Goal: Entertainment & Leisure: Consume media (video, audio)

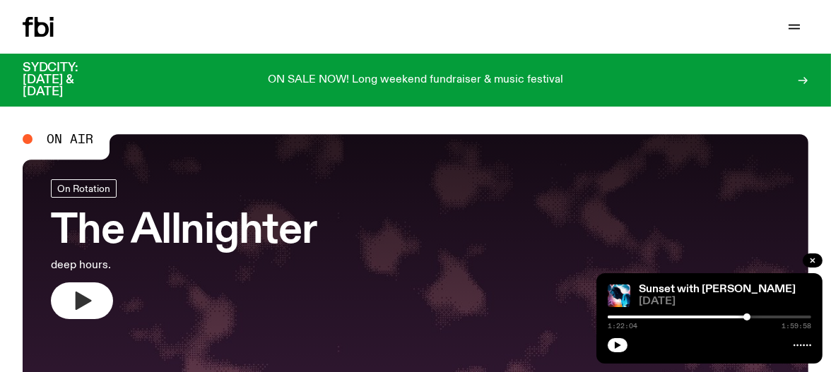
click at [71, 302] on icon "button" at bounding box center [82, 301] width 23 height 23
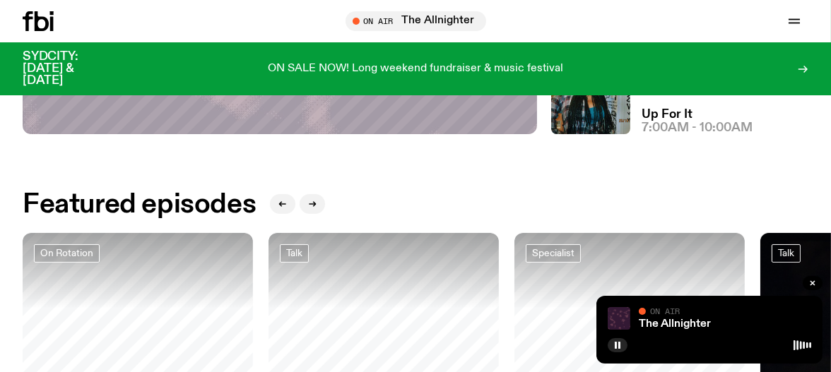
scroll to position [488, 0]
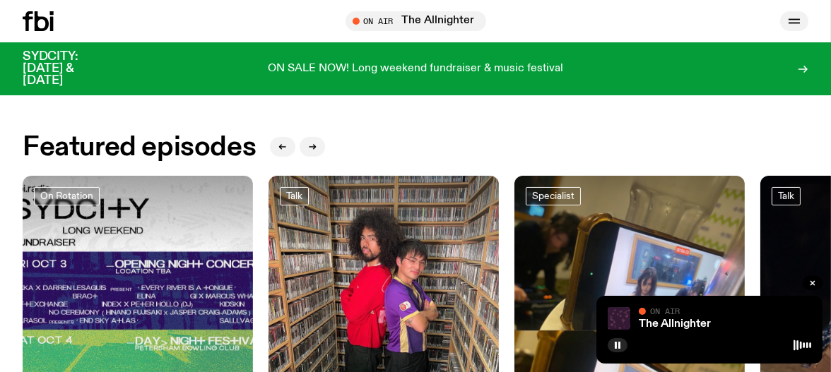
click at [795, 20] on icon "button" at bounding box center [793, 20] width 11 height 0
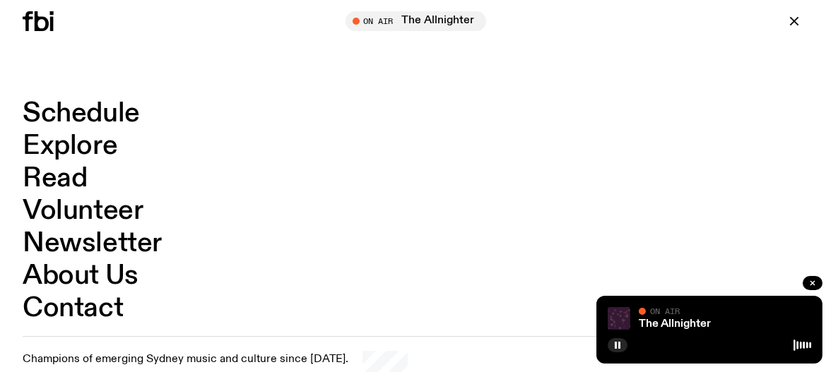
click at [75, 152] on link "Explore" at bounding box center [70, 146] width 95 height 27
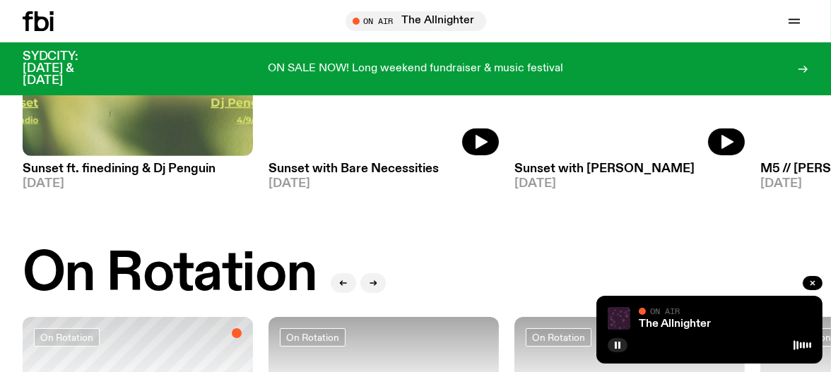
scroll to position [232, 0]
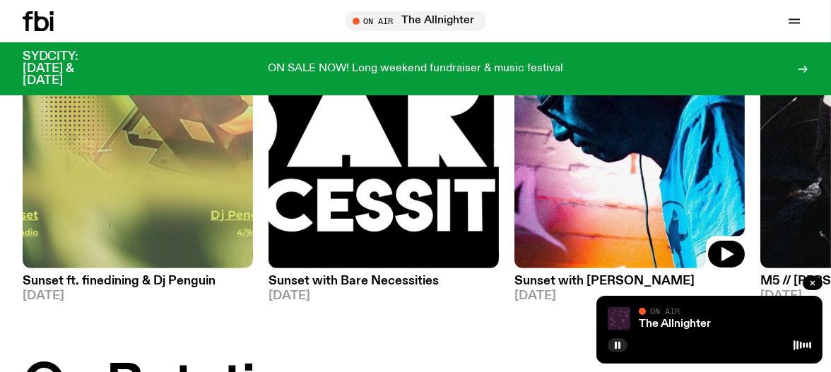
click at [636, 184] on img at bounding box center [629, 114] width 230 height 307
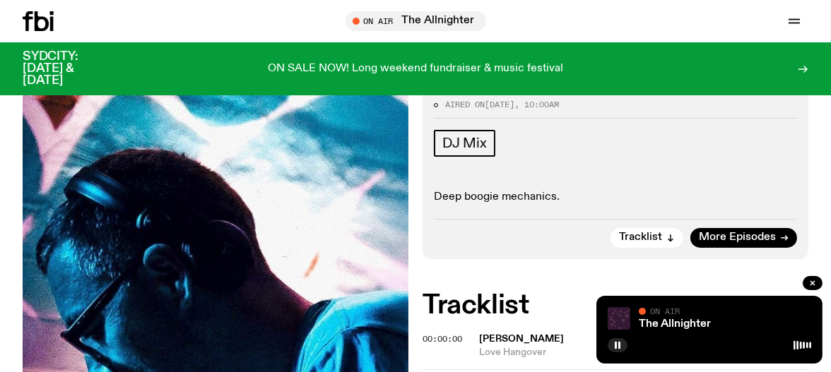
scroll to position [207, 0]
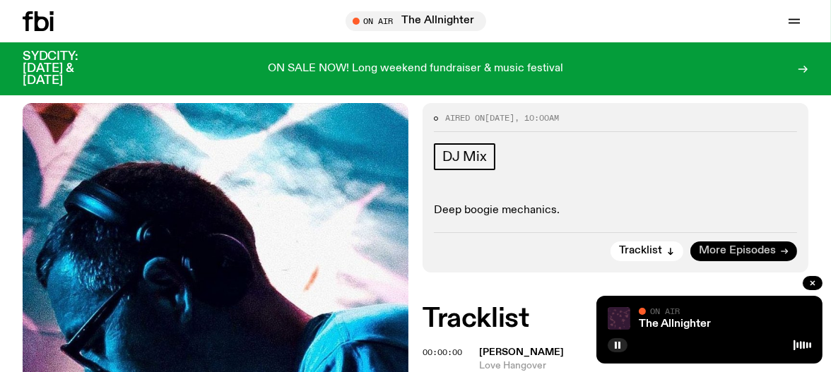
click at [762, 246] on span "More Episodes" at bounding box center [737, 251] width 77 height 11
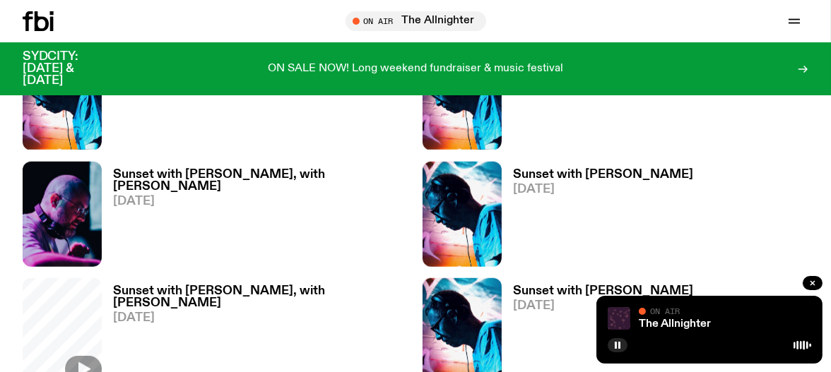
scroll to position [1597, 0]
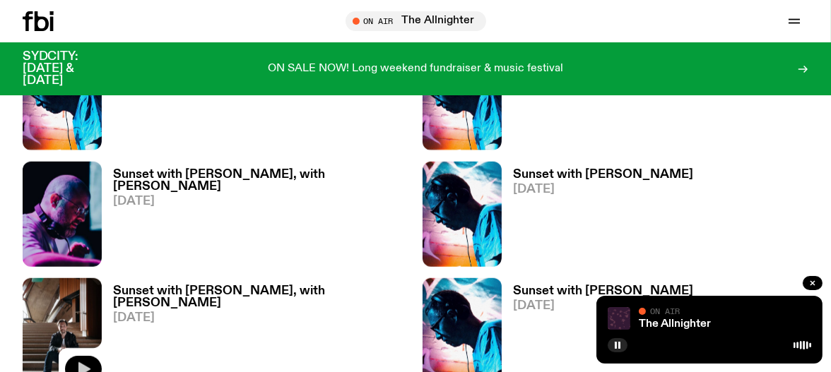
click at [86, 361] on icon "button" at bounding box center [83, 369] width 17 height 17
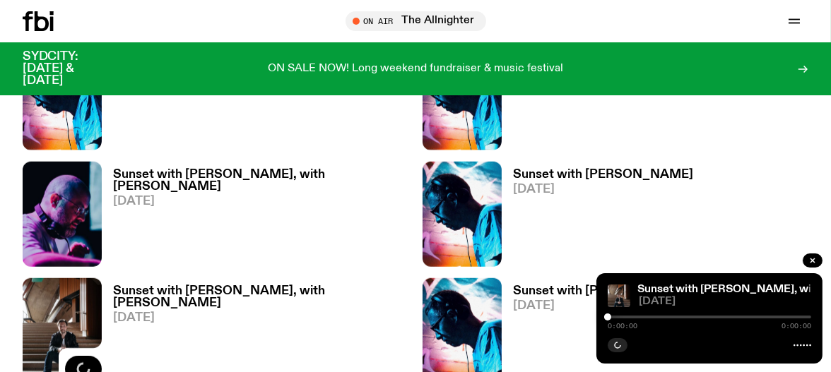
click at [768, 162] on div "Sunset with [PERSON_NAME] [DATE]" at bounding box center [615, 214] width 386 height 105
